Goal: Information Seeking & Learning: Understand process/instructions

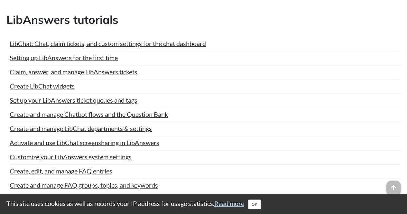
scroll to position [883, 0]
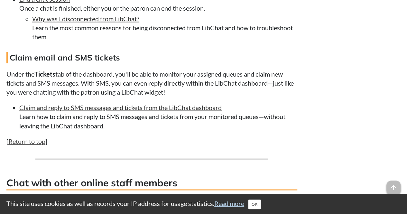
scroll to position [1447, 0]
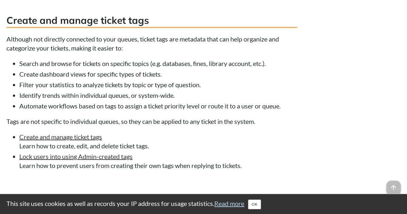
scroll to position [901, 0]
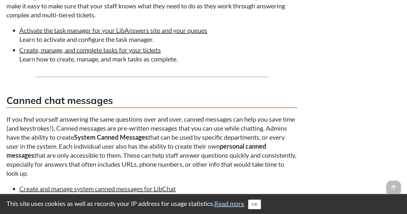
scroll to position [965, 0]
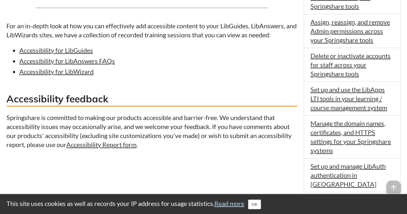
scroll to position [257, 0]
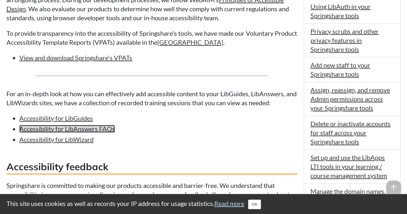
click at [103, 129] on link "Accessibility for LibAnswers FAQs" at bounding box center [67, 129] width 96 height 8
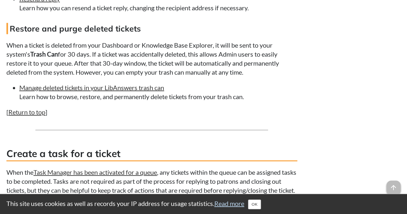
scroll to position [2380, 0]
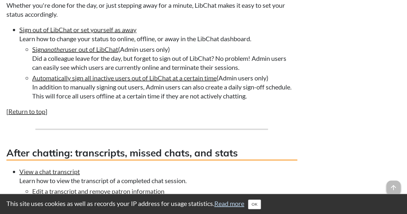
scroll to position [2147, 0]
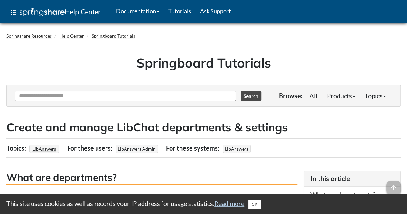
scroll to position [32, 0]
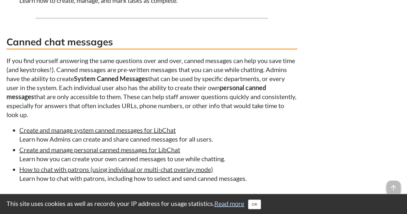
scroll to position [1006, 0]
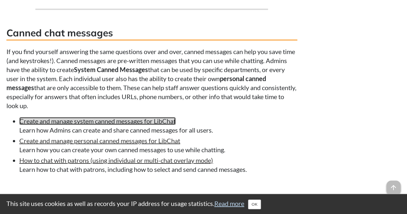
click at [48, 122] on link "Create and manage system canned messages for LibChat" at bounding box center [97, 121] width 156 height 8
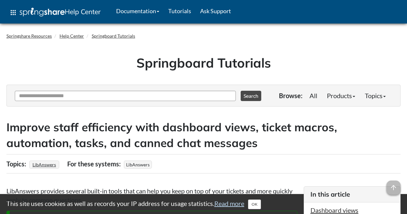
scroll to position [1006, 0]
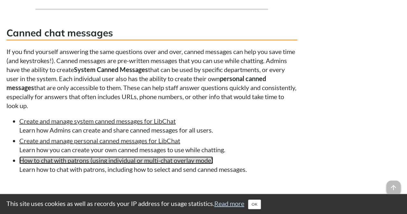
click at [88, 160] on link "How to chat with patrons (using individual or multi-chat overlay mode)" at bounding box center [116, 160] width 194 height 8
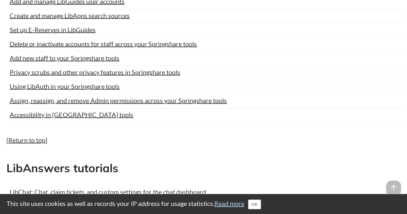
scroll to position [946, 0]
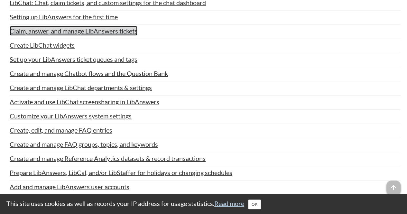
scroll to position [882, 0]
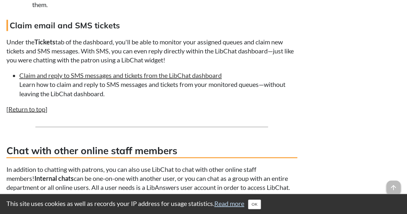
scroll to position [1512, 0]
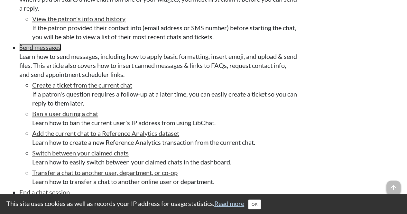
click at [48, 51] on link "Send messages" at bounding box center [40, 47] width 42 height 8
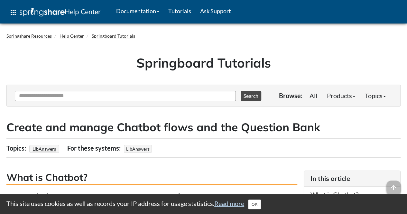
scroll to position [129, 0]
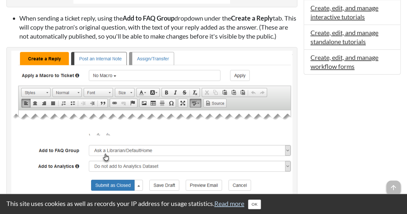
scroll to position [547, 0]
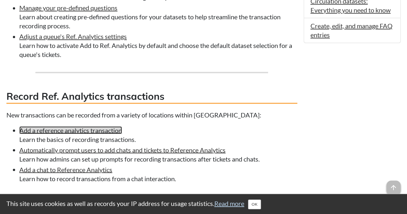
scroll to position [386, 0]
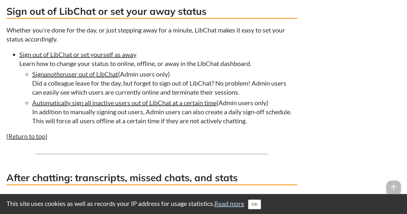
scroll to position [1994, 0]
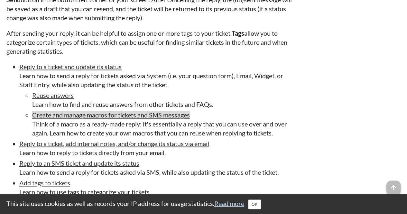
scroll to position [1640, 0]
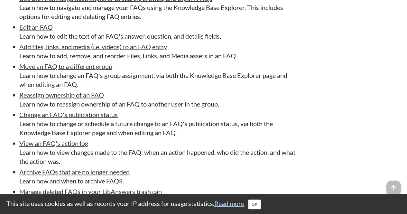
scroll to position [1962, 0]
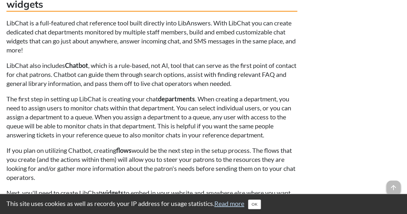
scroll to position [1930, 0]
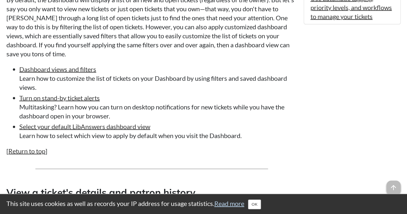
scroll to position [482, 0]
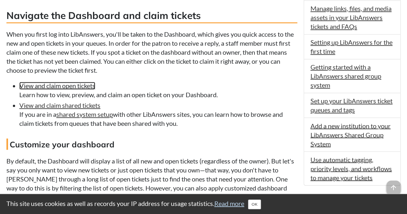
click at [54, 89] on link "View and claim open tickets" at bounding box center [57, 86] width 76 height 8
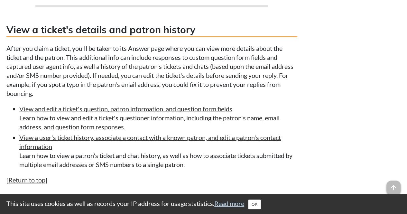
scroll to position [804, 0]
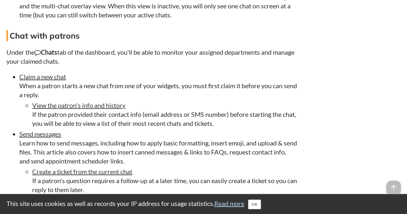
scroll to position [1415, 0]
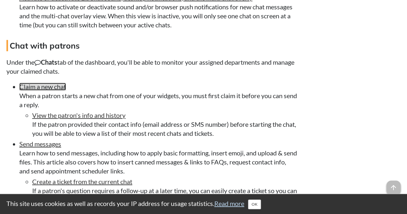
click at [62, 88] on link "Claim a new chat" at bounding box center [42, 87] width 47 height 8
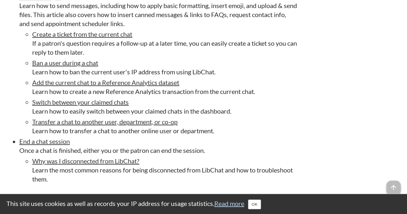
scroll to position [1568, 0]
